Goal: Task Accomplishment & Management: Use online tool/utility

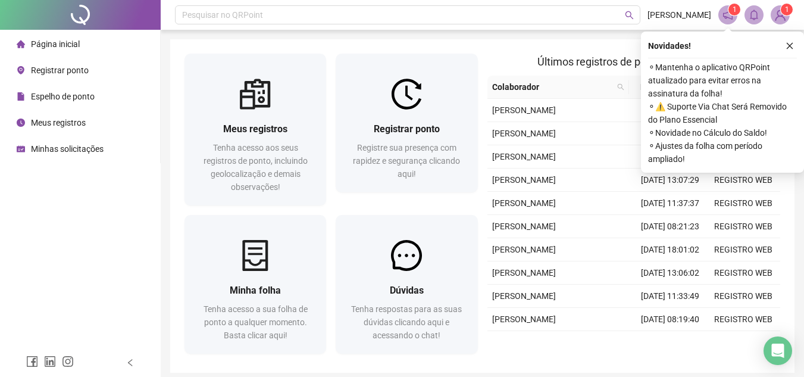
click at [76, 71] on span "Registrar ponto" at bounding box center [60, 70] width 58 height 10
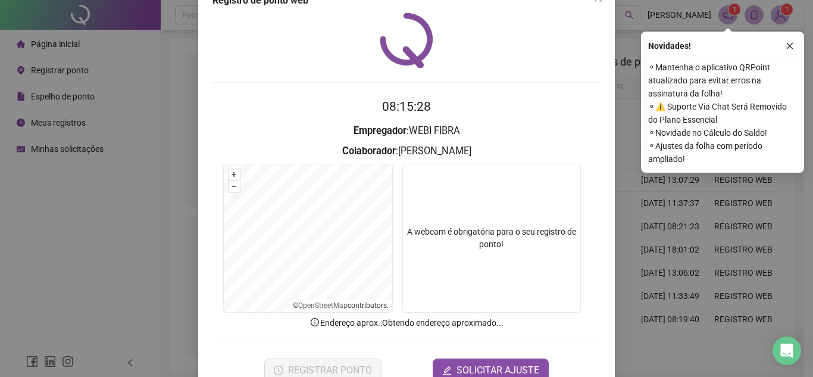
scroll to position [60, 0]
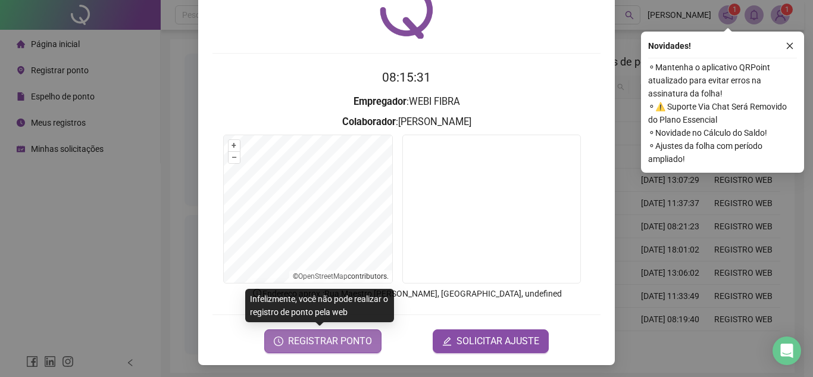
click at [331, 340] on span "REGISTRAR PONTO" at bounding box center [330, 341] width 84 height 14
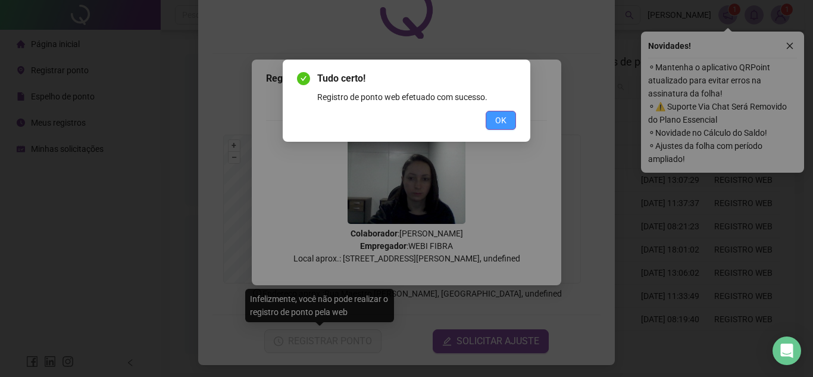
click at [501, 119] on span "OK" at bounding box center [500, 120] width 11 height 13
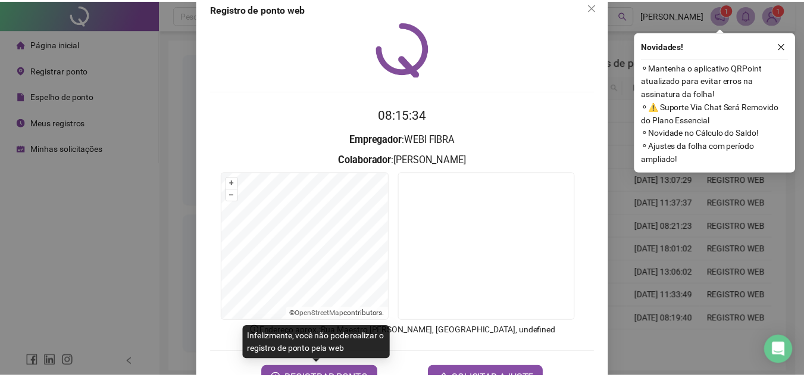
scroll to position [0, 0]
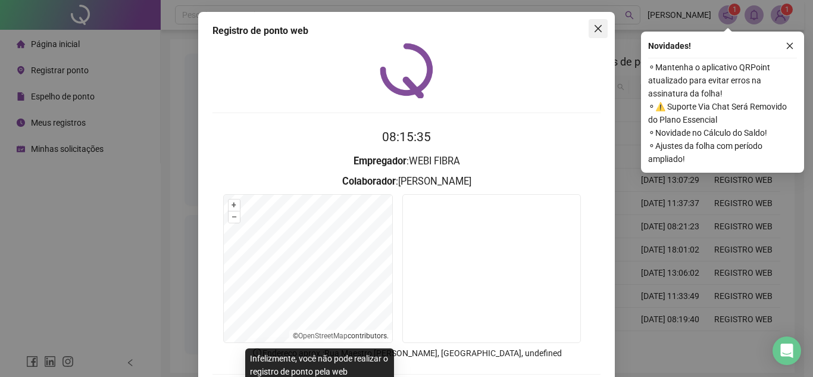
click at [595, 31] on icon "close" at bounding box center [598, 29] width 10 height 10
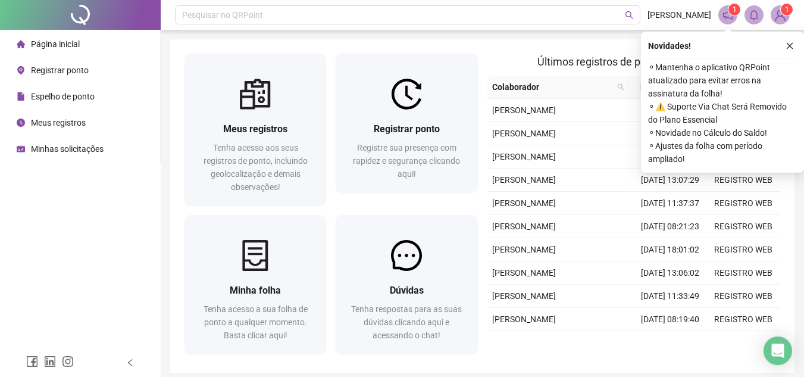
click at [78, 103] on div "Espelho de ponto" at bounding box center [56, 97] width 78 height 24
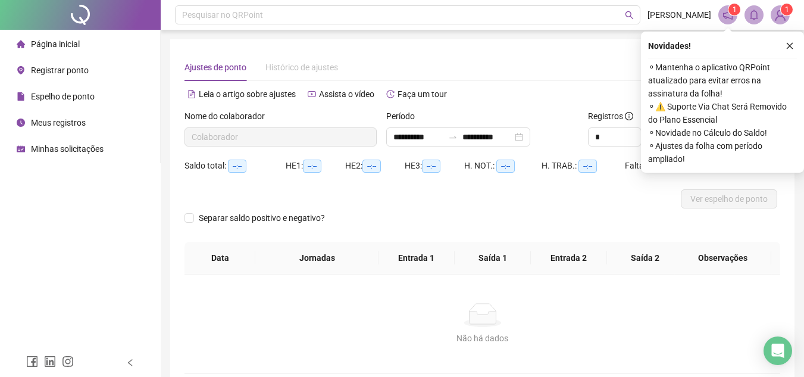
type input "**********"
click at [790, 48] on icon "close" at bounding box center [790, 46] width 8 height 8
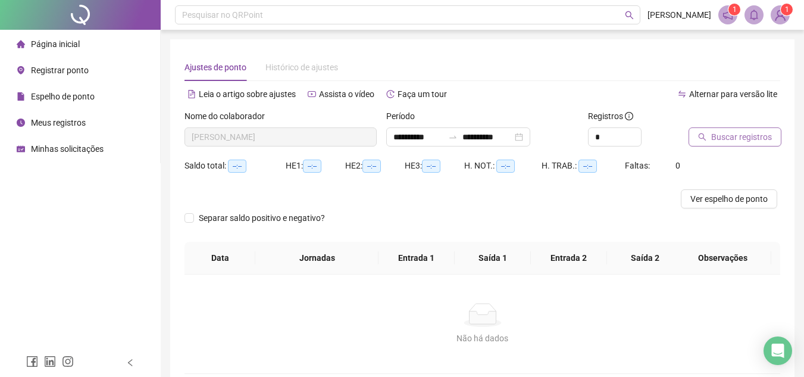
click at [725, 136] on span "Buscar registros" at bounding box center [741, 136] width 61 height 13
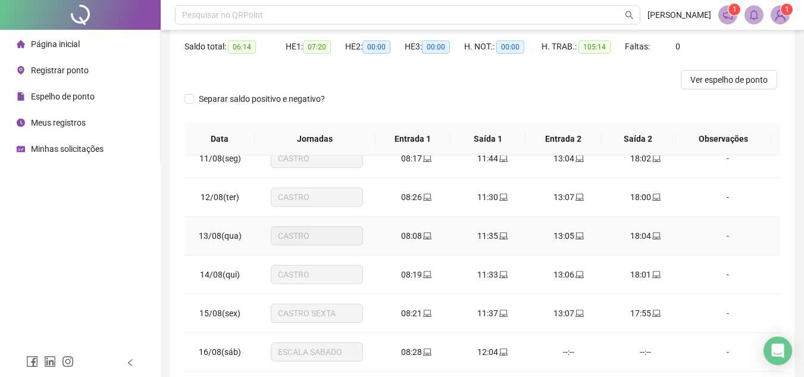
scroll to position [404, 0]
